Goal: Transaction & Acquisition: Download file/media

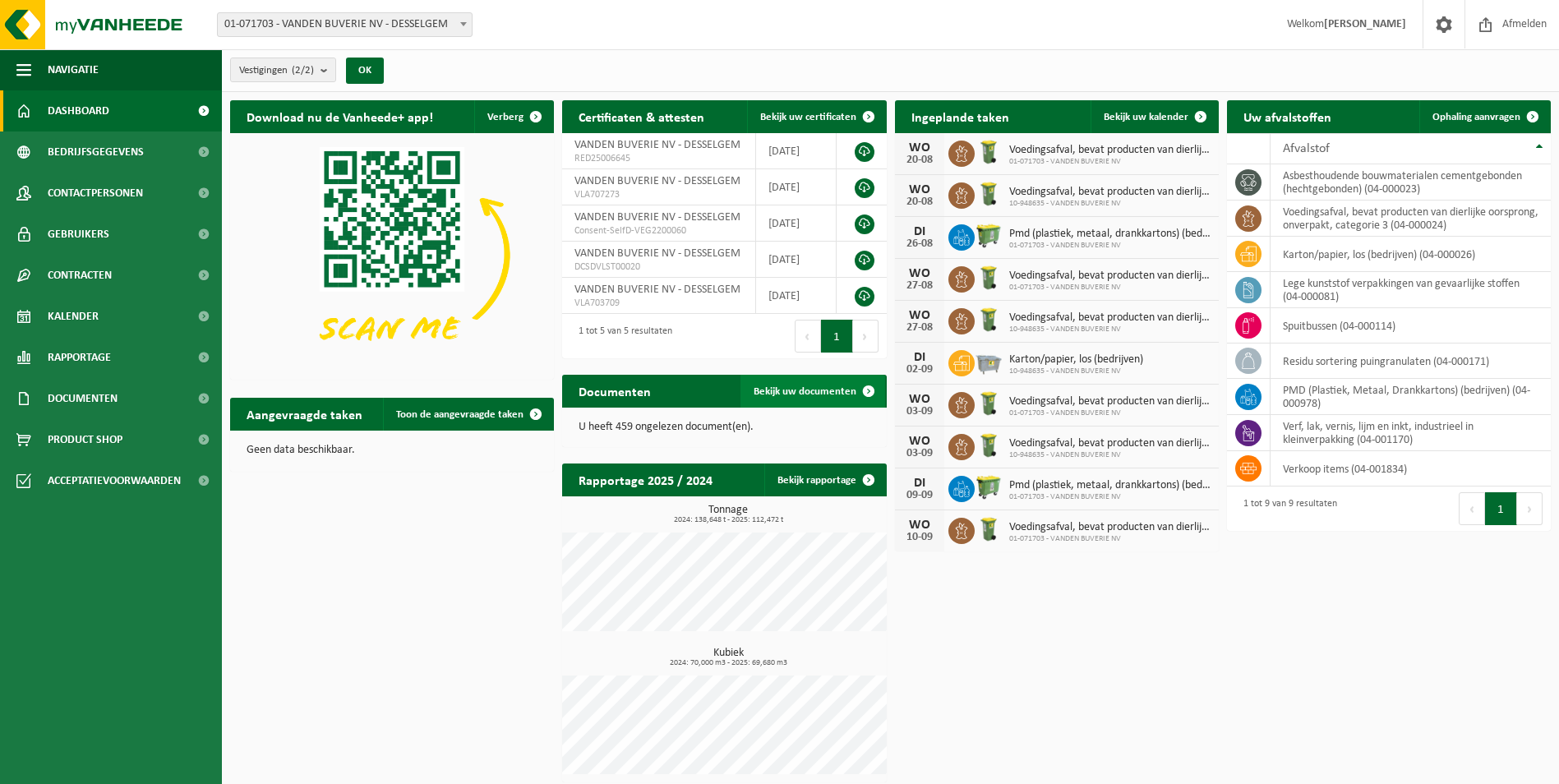
click at [810, 401] on link "Bekijk uw documenten" at bounding box center [812, 391] width 144 height 33
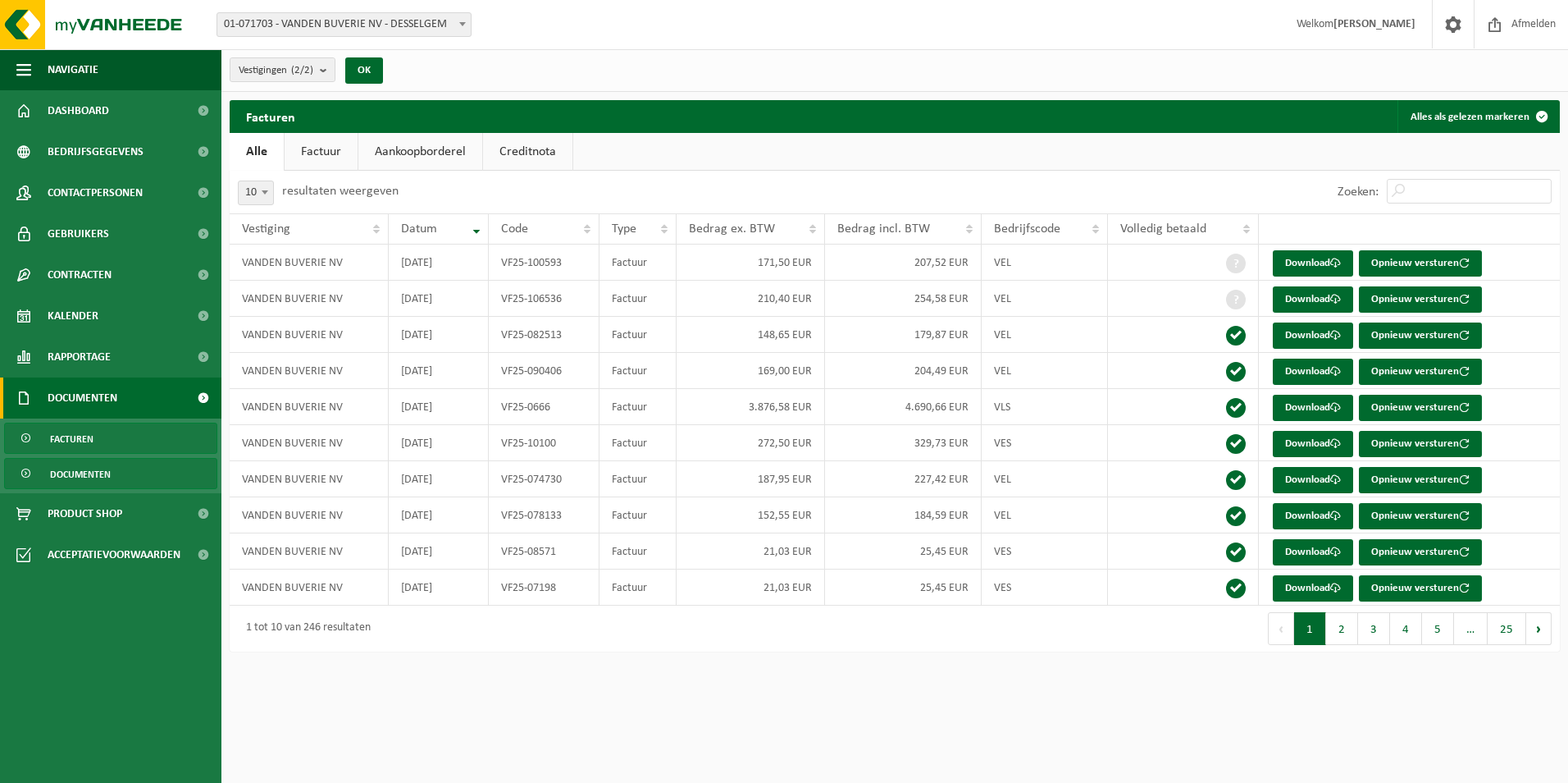
click at [94, 469] on span "Documenten" at bounding box center [80, 474] width 60 height 32
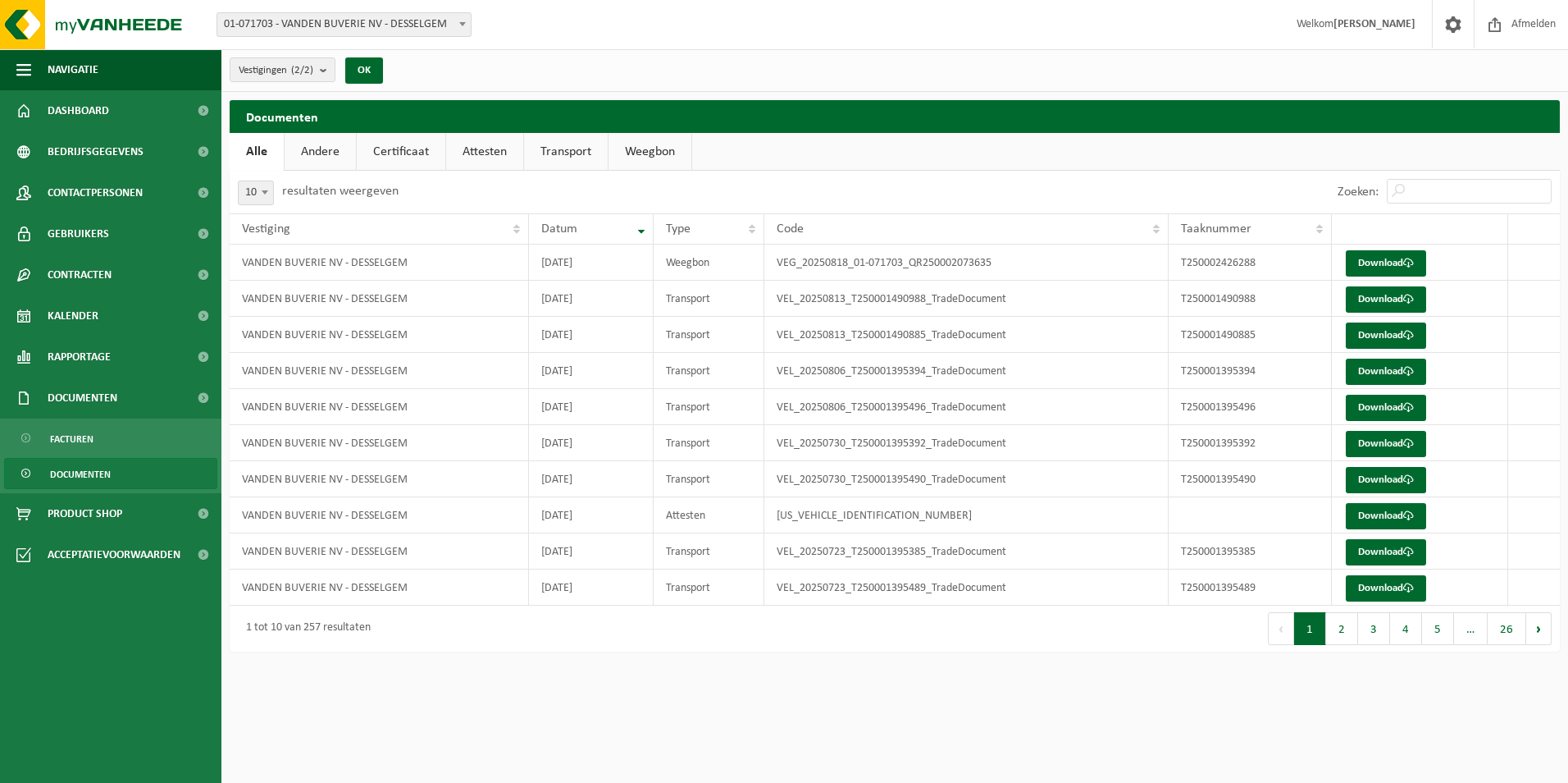
click at [635, 147] on link "Weegbon" at bounding box center [650, 152] width 83 height 37
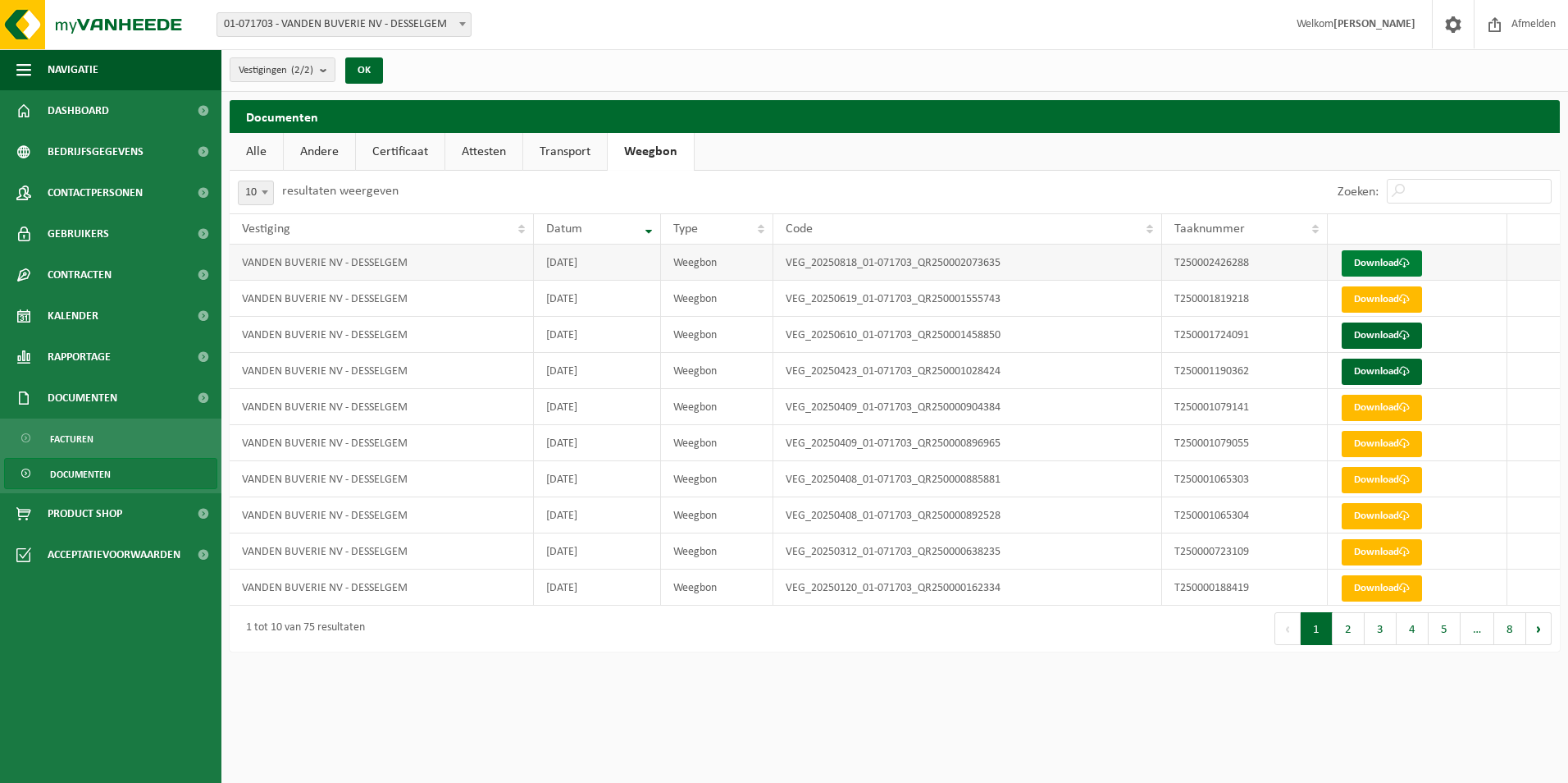
click at [1383, 266] on link "Download" at bounding box center [1381, 263] width 80 height 26
